Goal: Task Accomplishment & Management: Manage account settings

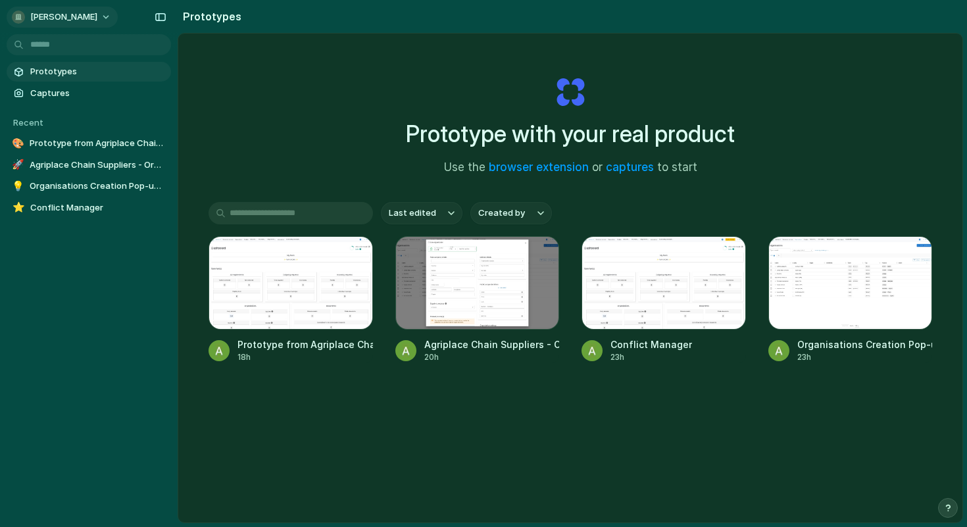
click at [84, 12] on span "[PERSON_NAME]" at bounding box center [63, 17] width 67 height 13
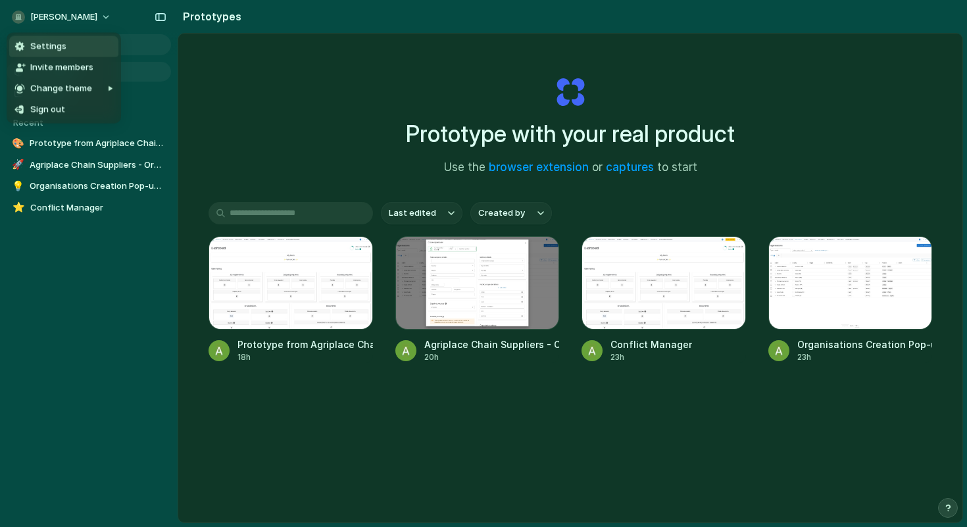
click at [67, 41] on li "Settings" at bounding box center [63, 46] width 109 height 21
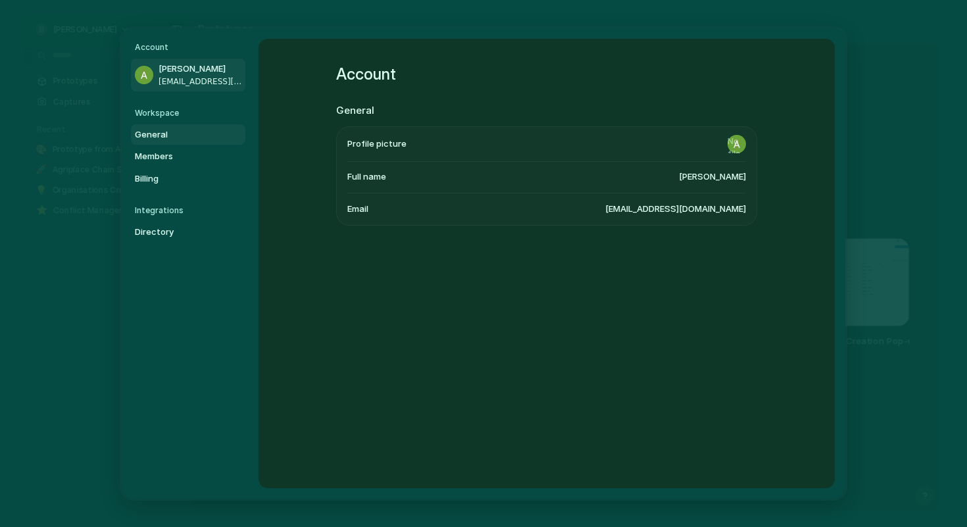
click at [180, 134] on span "General" at bounding box center [177, 134] width 84 height 13
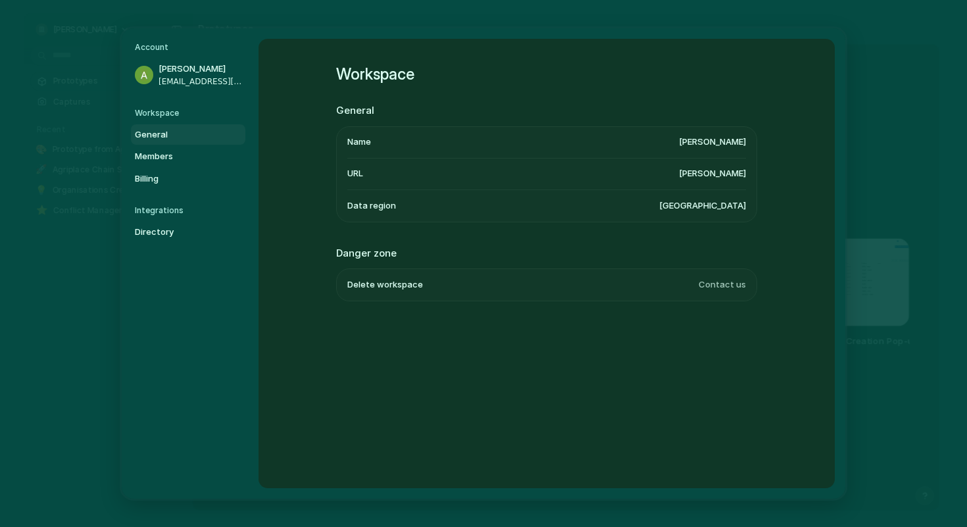
click at [183, 116] on h5 "Workspace" at bounding box center [190, 113] width 110 height 12
click at [182, 113] on h5 "Workspace" at bounding box center [190, 113] width 110 height 12
click at [158, 114] on h5 "Workspace" at bounding box center [190, 113] width 110 height 12
click at [150, 52] on h5 "Account" at bounding box center [190, 47] width 110 height 12
click at [147, 116] on h5 "Workspace" at bounding box center [190, 113] width 110 height 12
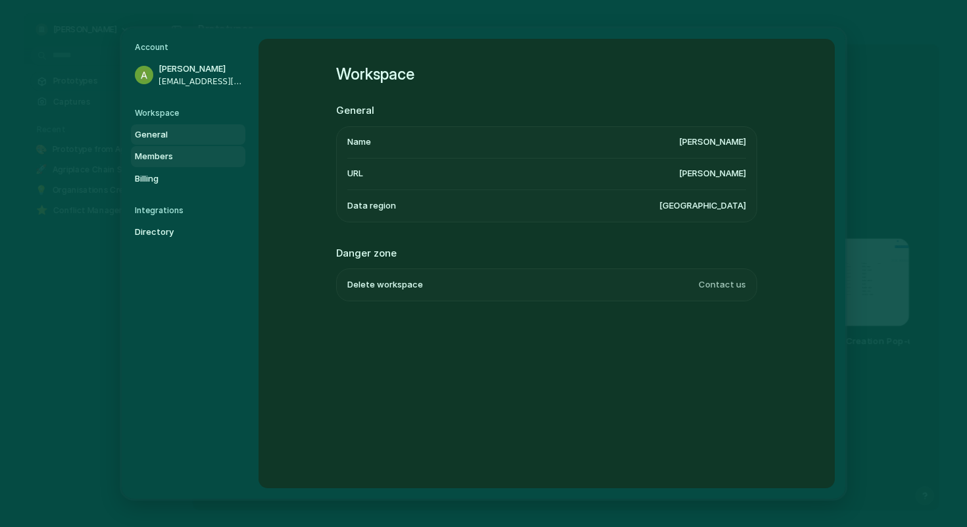
click at [151, 162] on span "Members" at bounding box center [177, 156] width 84 height 13
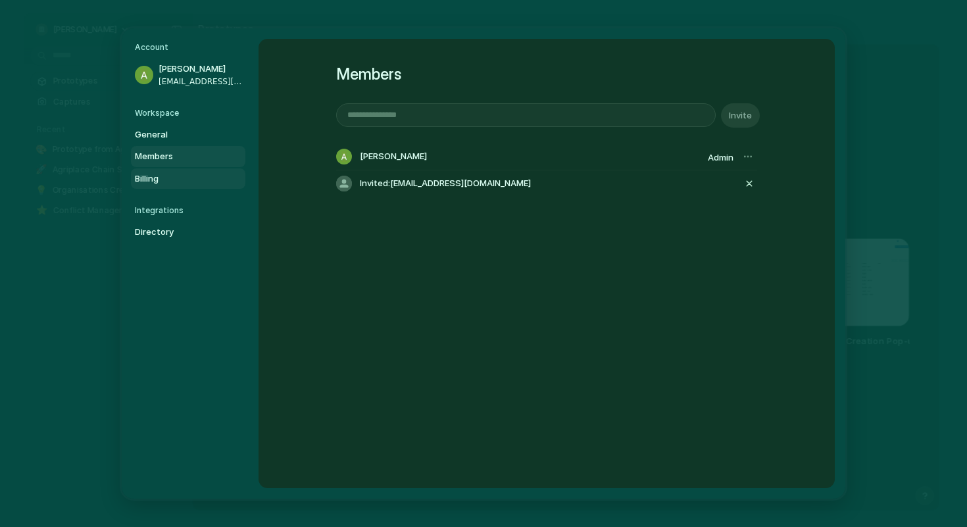
click at [151, 176] on span "Billing" at bounding box center [177, 178] width 84 height 13
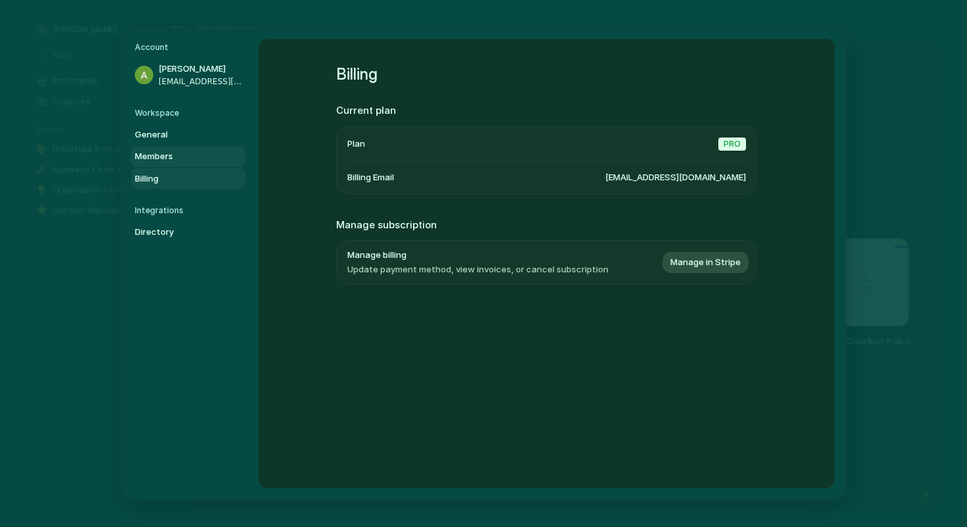
click at [156, 153] on span "Members" at bounding box center [177, 156] width 84 height 13
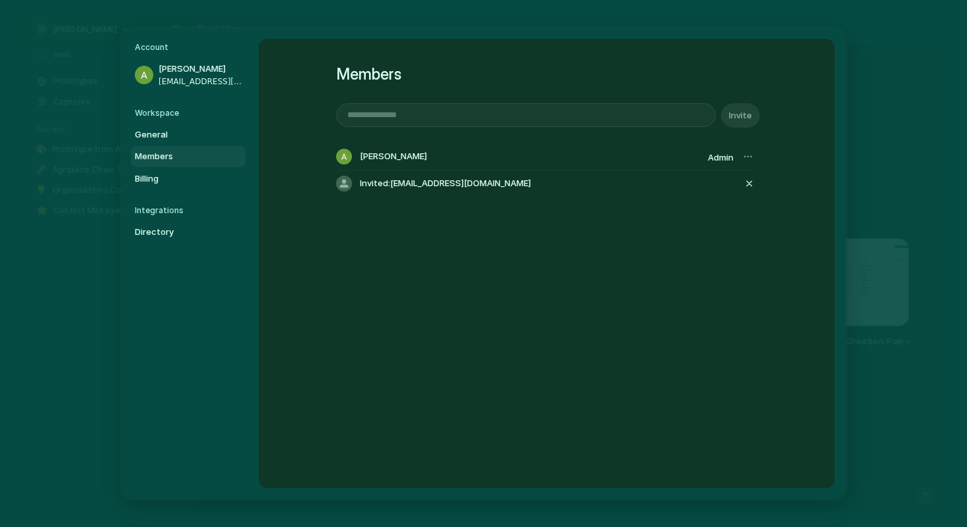
click at [742, 158] on div at bounding box center [747, 156] width 18 height 18
click at [182, 181] on span "Billing" at bounding box center [177, 178] width 84 height 13
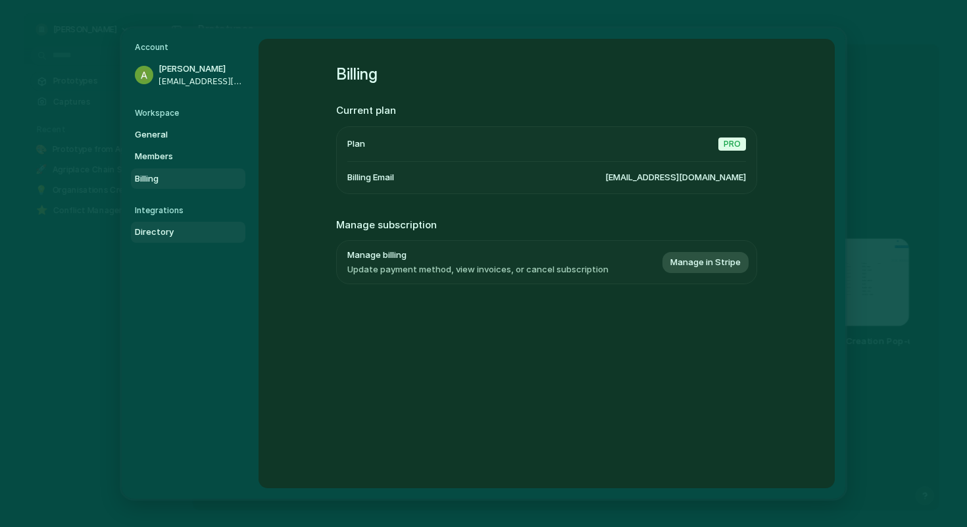
click at [157, 226] on span "Directory" at bounding box center [177, 232] width 84 height 13
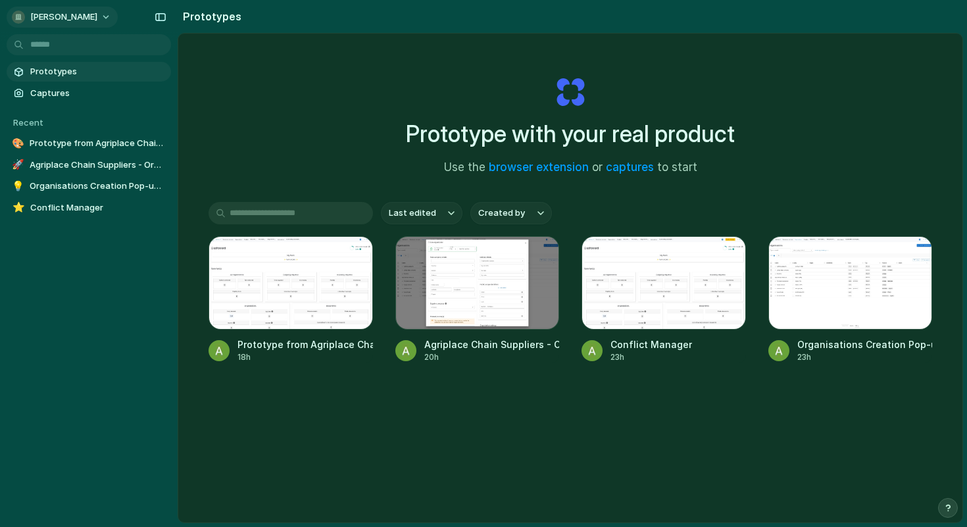
click at [73, 18] on span "[PERSON_NAME]" at bounding box center [63, 17] width 67 height 13
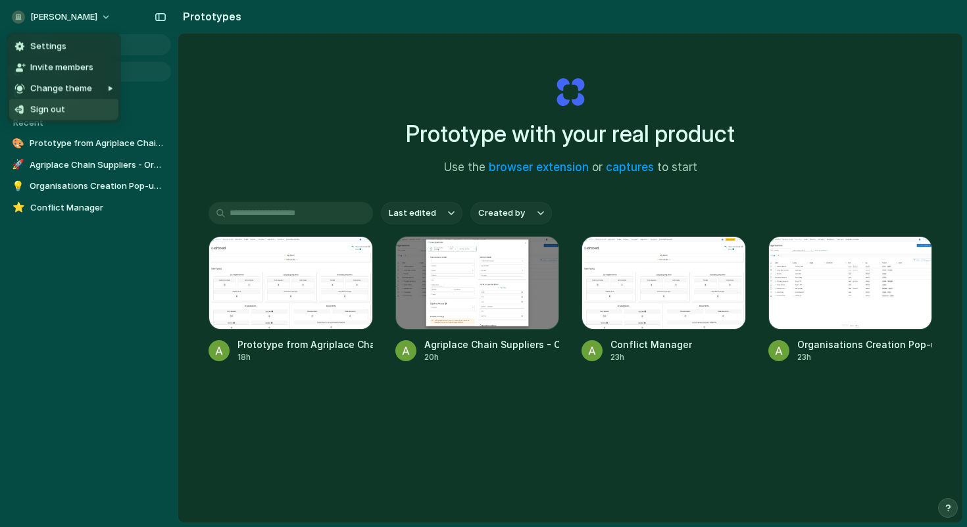
click at [46, 111] on span "Sign out" at bounding box center [47, 109] width 35 height 13
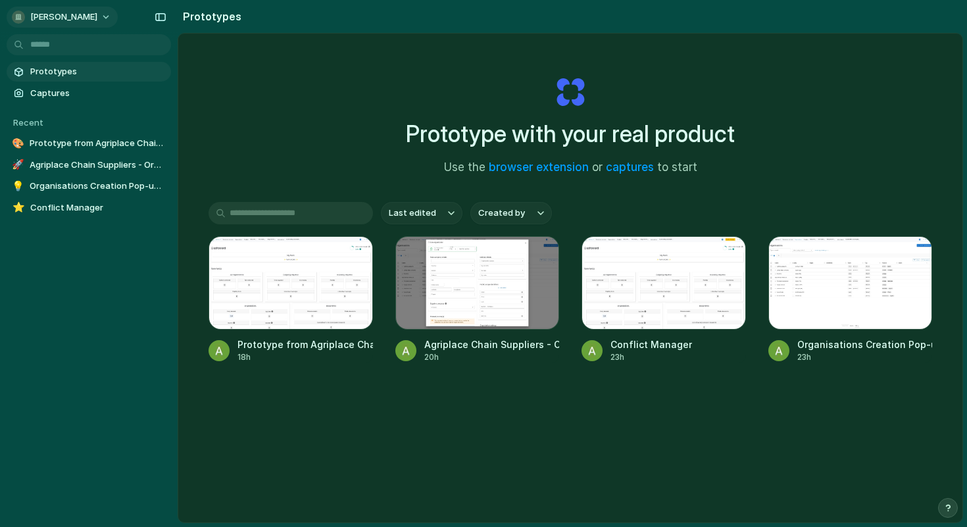
click at [97, 20] on button "[PERSON_NAME]" at bounding box center [62, 17] width 111 height 21
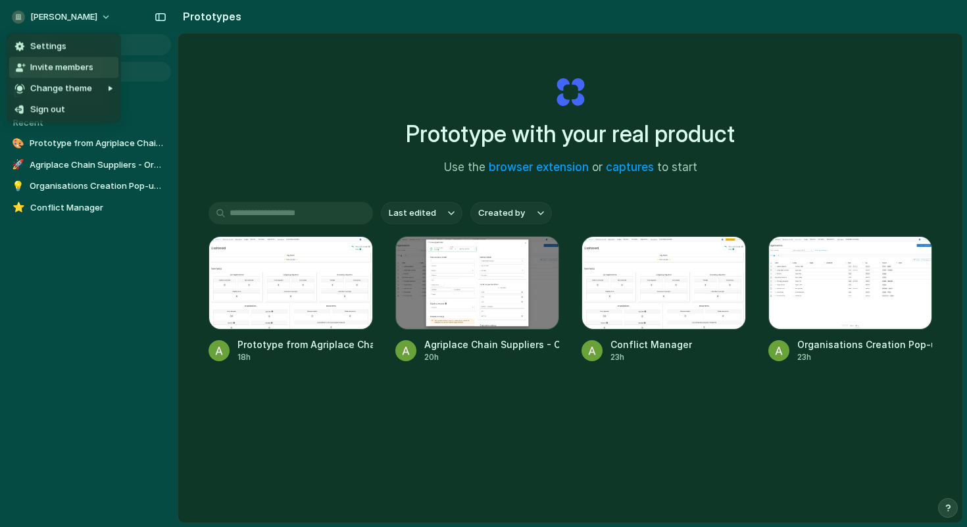
click at [82, 67] on span "Invite members" at bounding box center [61, 67] width 63 height 13
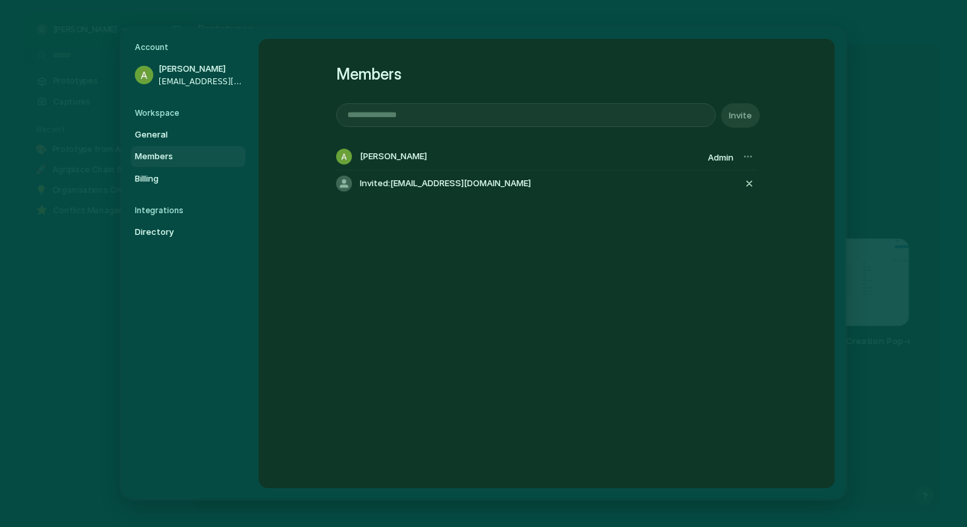
click at [458, 191] on div "Invited: [EMAIL_ADDRESS][DOMAIN_NAME]" at bounding box center [546, 183] width 421 height 26
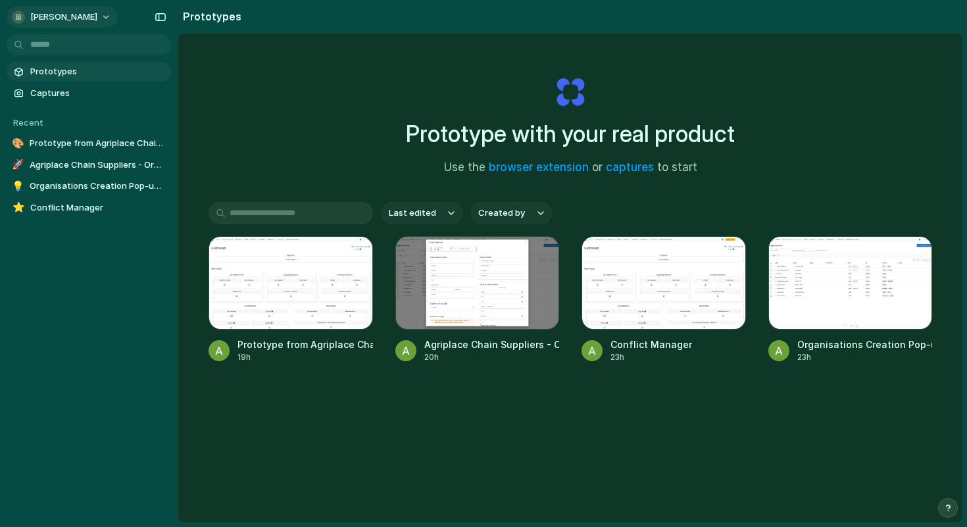
click at [73, 26] on button "[PERSON_NAME]" at bounding box center [62, 17] width 111 height 21
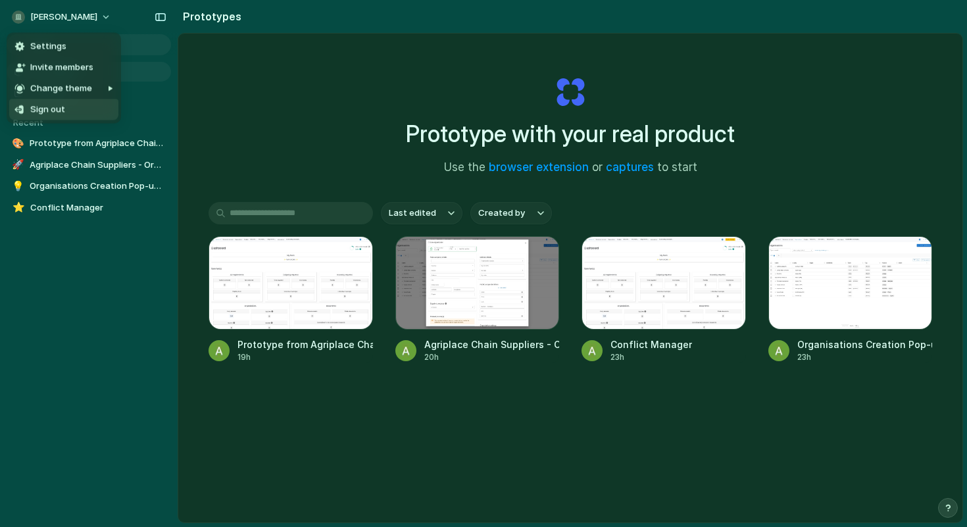
click at [57, 114] on span "Sign out" at bounding box center [47, 109] width 35 height 13
